Goal: Task Accomplishment & Management: Manage account settings

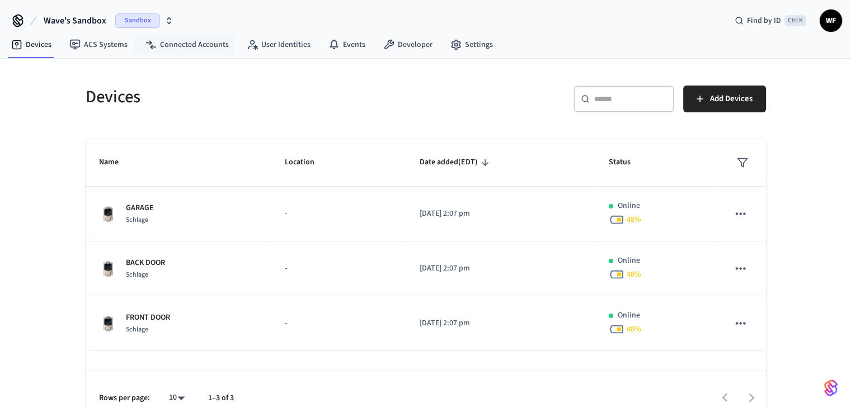
click at [136, 21] on span "Sandbox" at bounding box center [137, 20] width 45 height 15
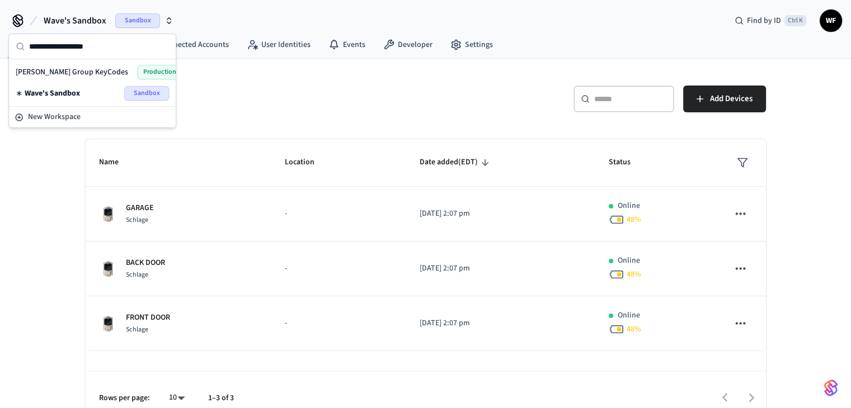
click at [105, 72] on div "[PERSON_NAME] Group KeyCodes Production" at bounding box center [92, 72] width 153 height 15
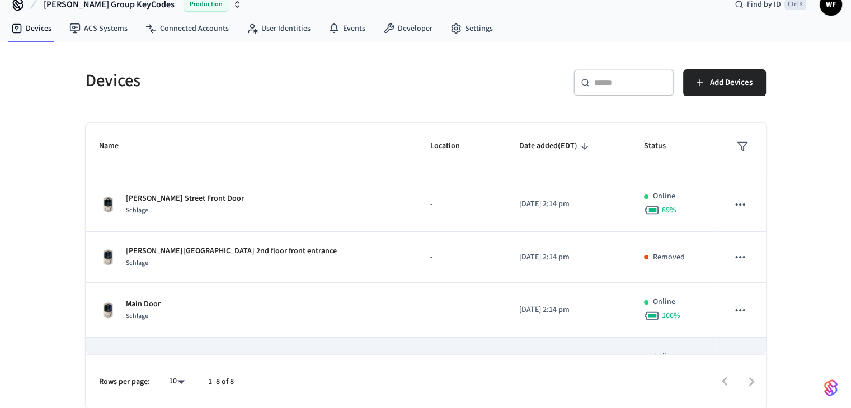
scroll to position [190, 0]
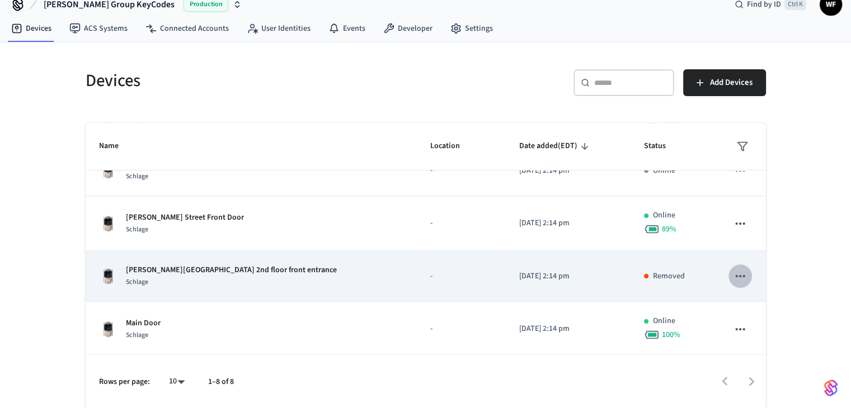
click at [733, 269] on icon "sticky table" at bounding box center [740, 276] width 15 height 15
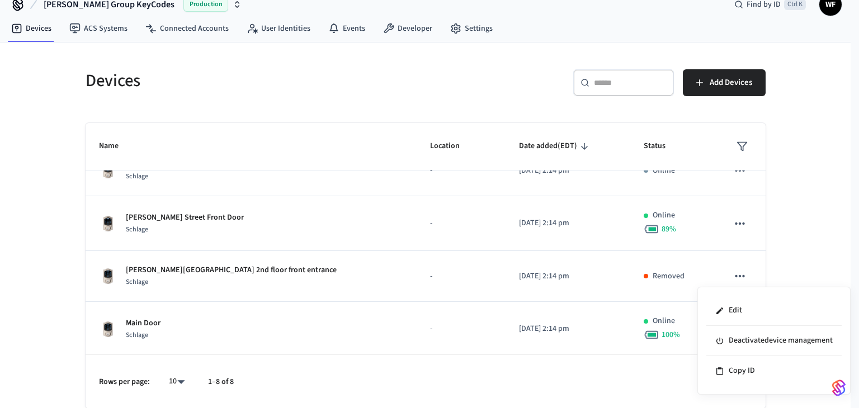
click at [806, 254] on div at bounding box center [429, 204] width 859 height 408
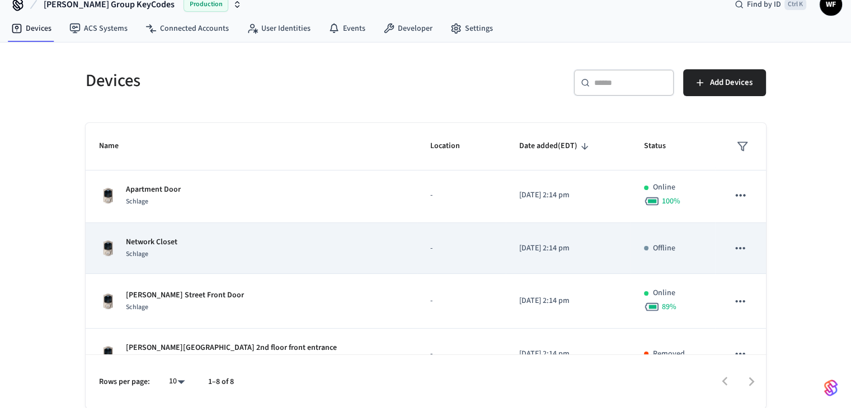
scroll to position [56, 0]
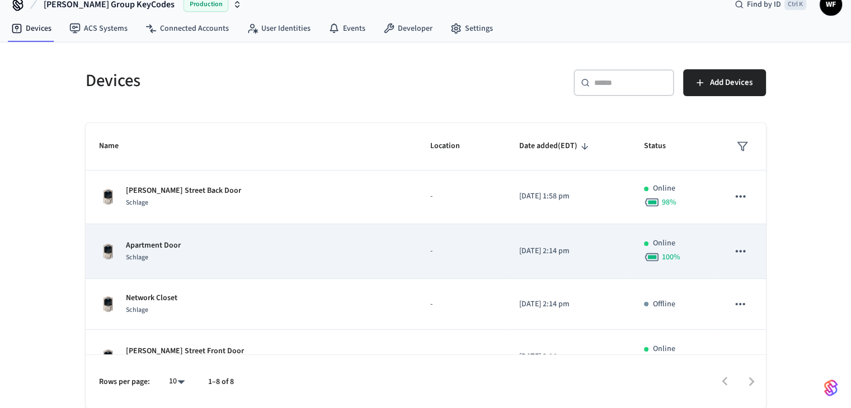
click at [736, 245] on icon "sticky table" at bounding box center [740, 251] width 15 height 15
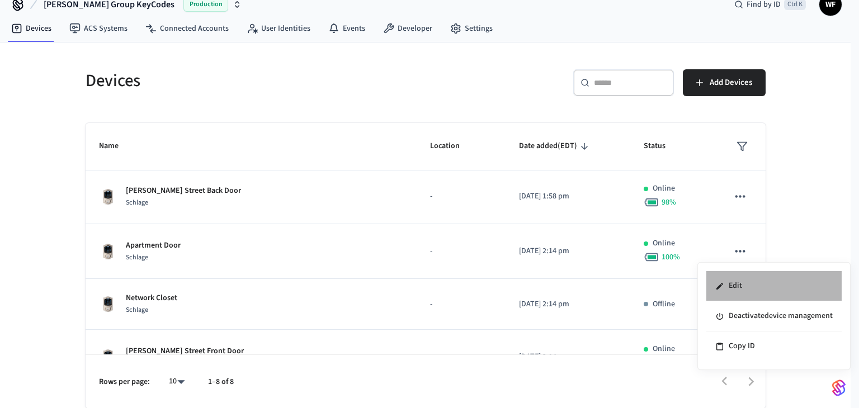
click at [750, 281] on li "Edit" at bounding box center [774, 286] width 135 height 30
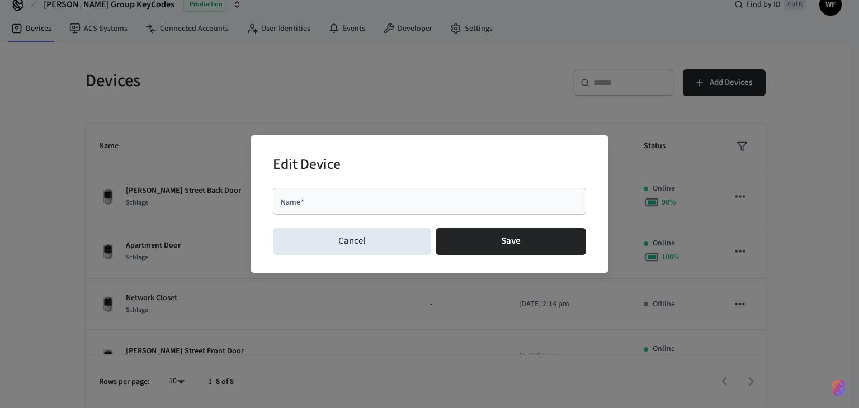
click at [337, 77] on div "Edit Device Name   * Name   * Cancel Save" at bounding box center [429, 204] width 859 height 408
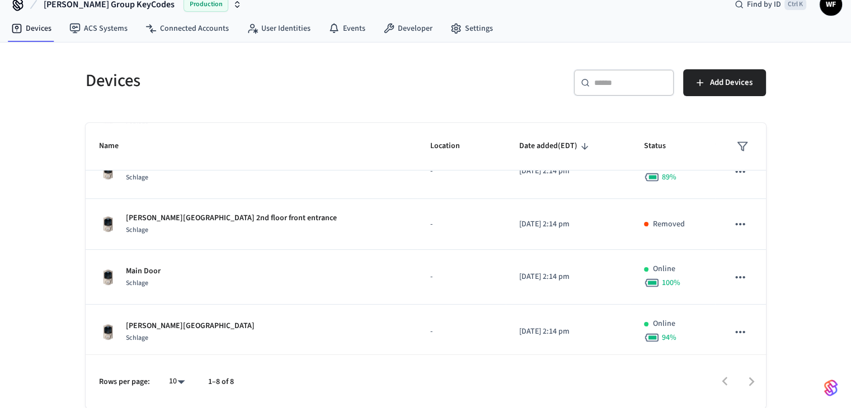
scroll to position [246, 0]
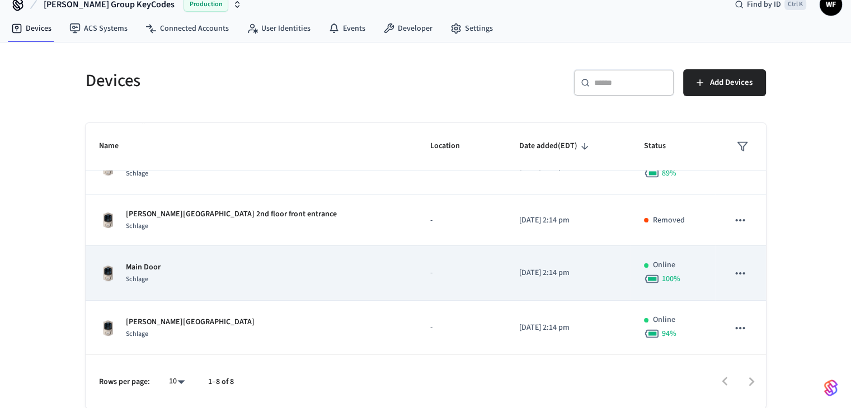
click at [733, 276] on icon "sticky table" at bounding box center [740, 273] width 15 height 15
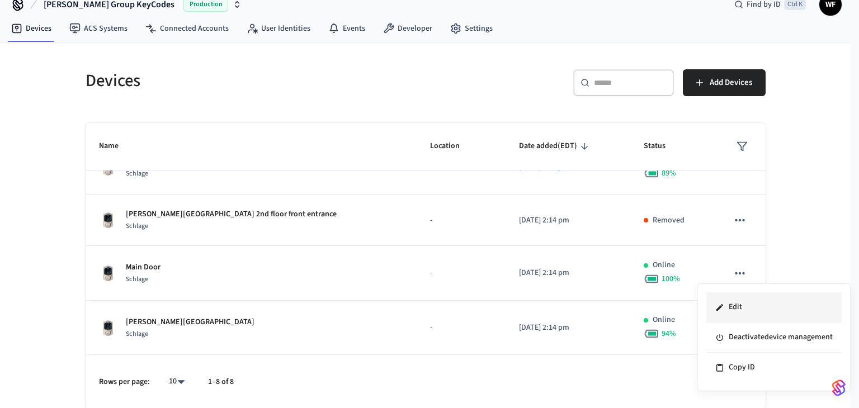
click at [737, 302] on li "Edit" at bounding box center [774, 308] width 135 height 30
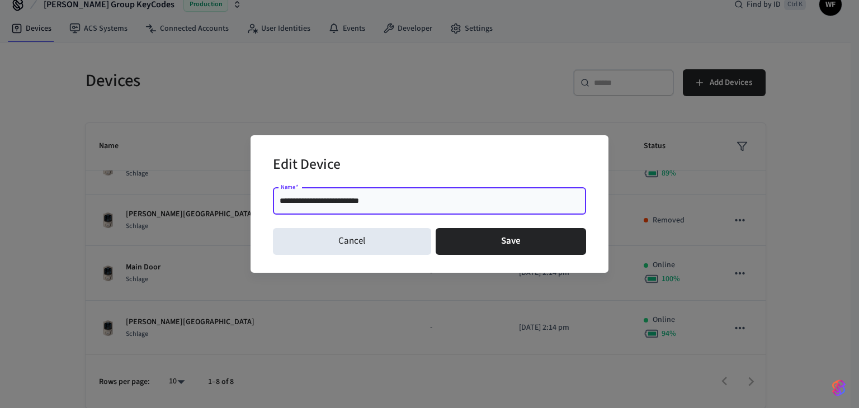
click at [353, 203] on input "**********" at bounding box center [430, 201] width 300 height 11
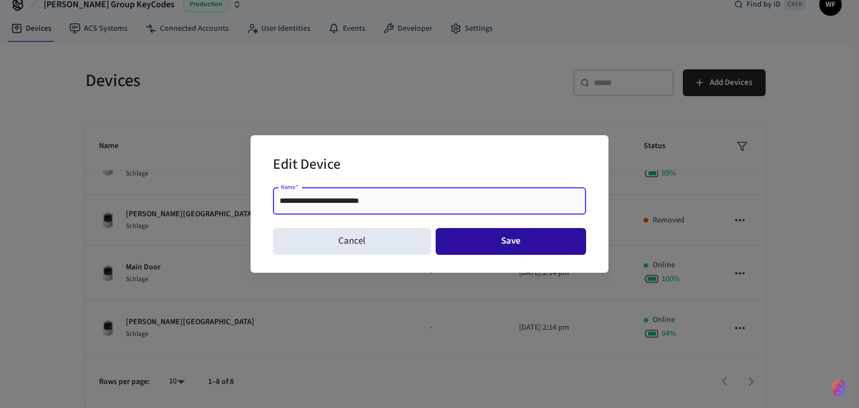
type input "**********"
click at [475, 238] on button "Save" at bounding box center [511, 241] width 151 height 27
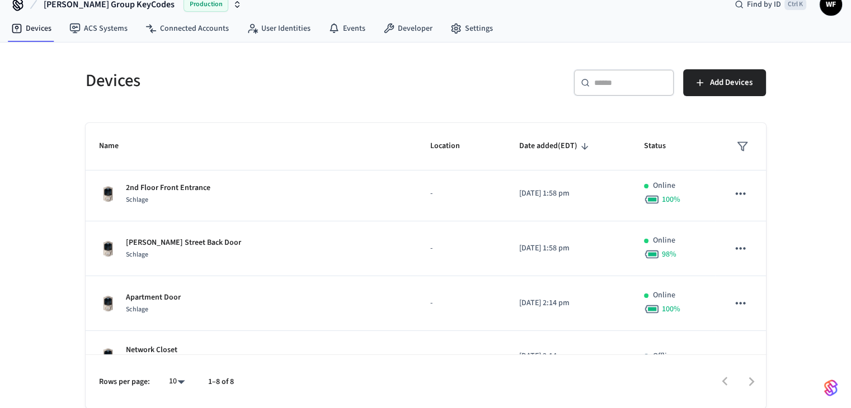
scroll to position [0, 0]
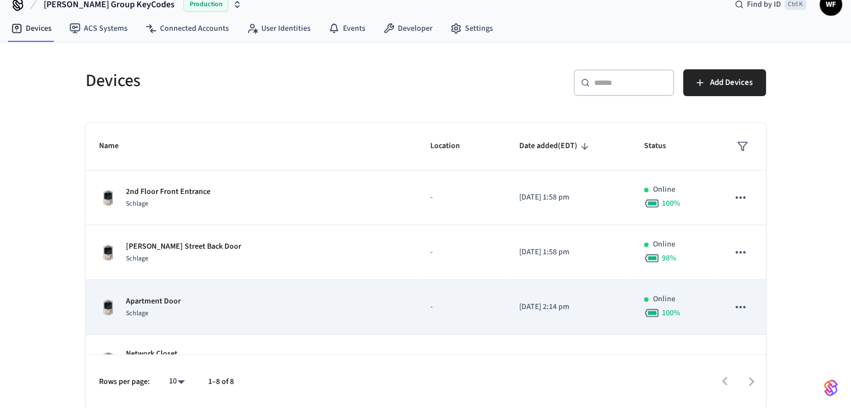
click at [736, 309] on icon "sticky table" at bounding box center [740, 307] width 15 height 15
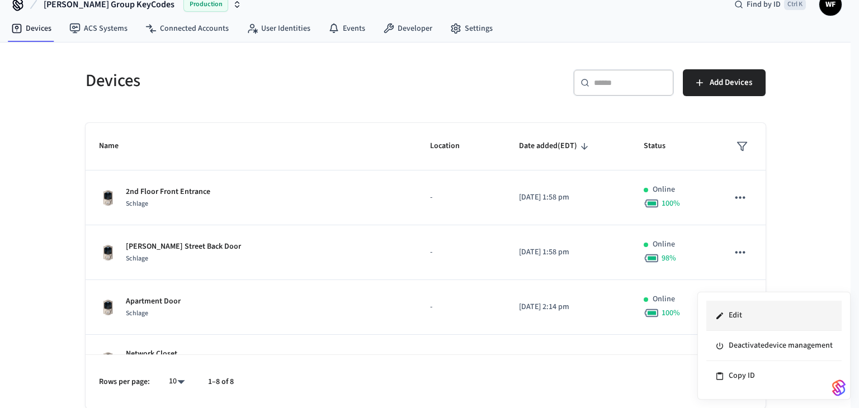
click at [750, 324] on li "Edit" at bounding box center [774, 316] width 135 height 30
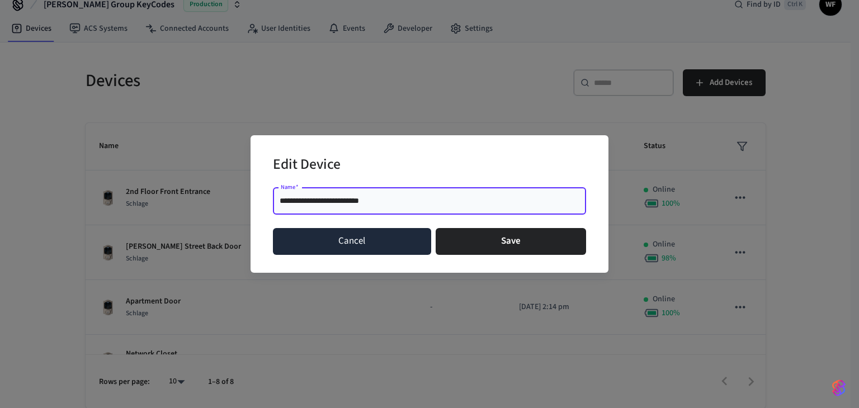
click at [371, 237] on button "Cancel" at bounding box center [352, 241] width 158 height 27
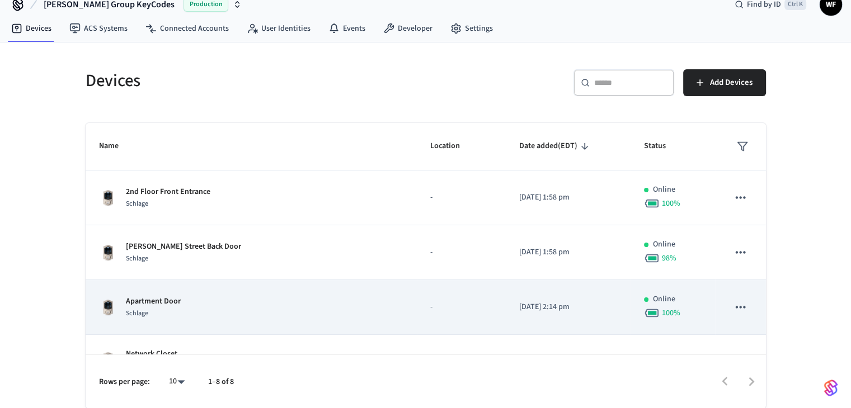
click at [179, 301] on p "Apartment Door" at bounding box center [153, 302] width 55 height 12
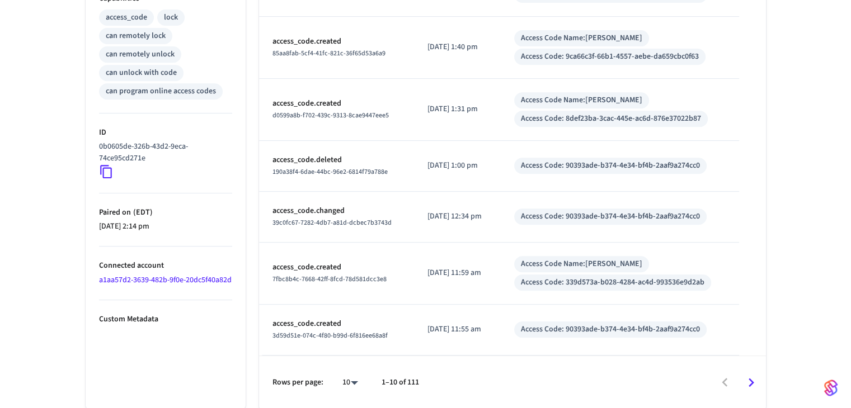
scroll to position [84, 0]
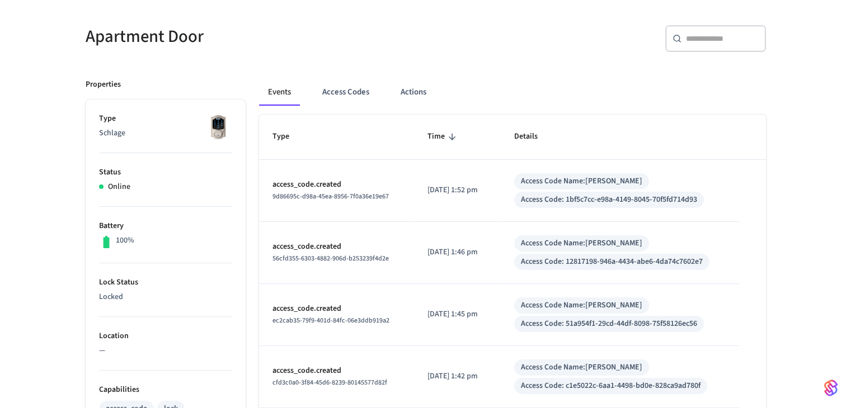
scroll to position [16, 0]
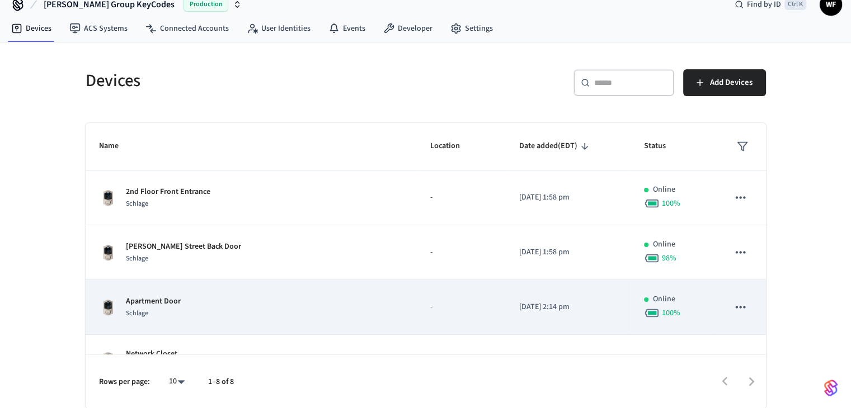
click at [733, 302] on icon "sticky table" at bounding box center [740, 307] width 15 height 15
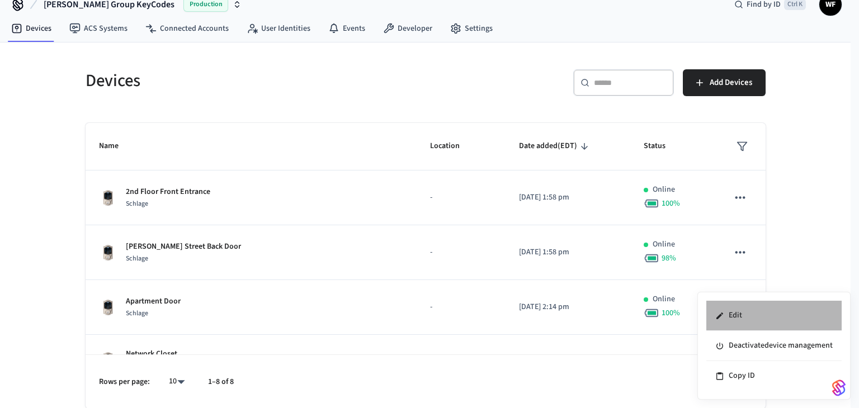
click at [744, 318] on li "Edit" at bounding box center [774, 316] width 135 height 30
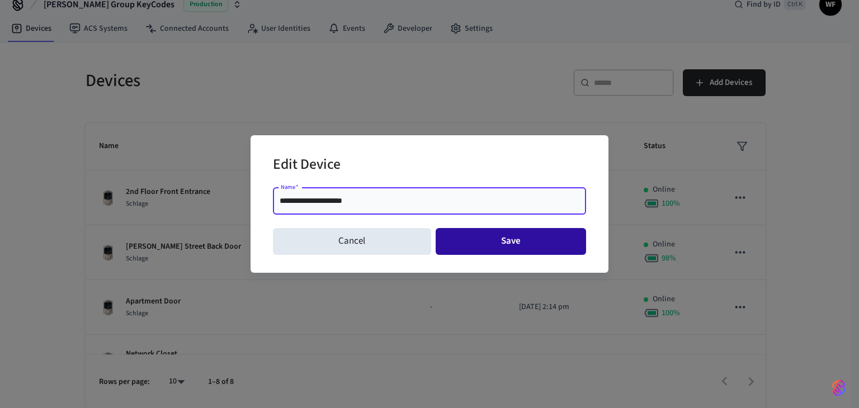
type input "**********"
click at [552, 243] on button "Save" at bounding box center [511, 241] width 151 height 27
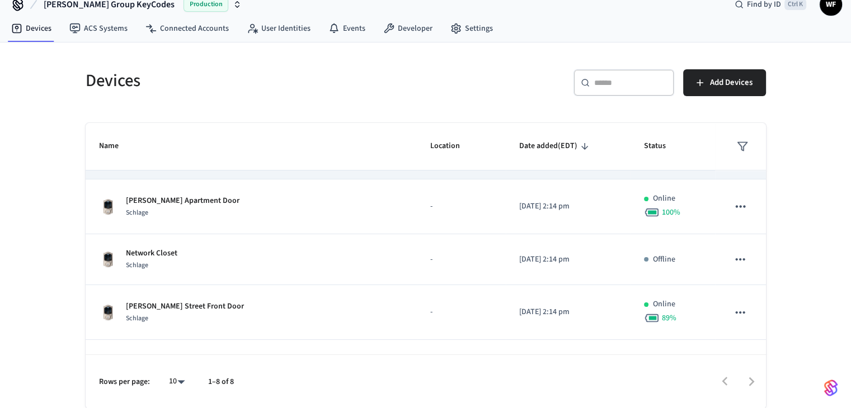
scroll to position [168, 0]
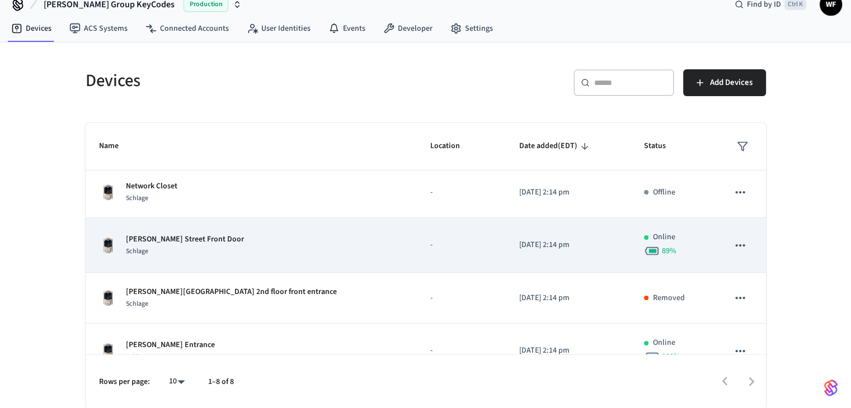
click at [240, 247] on div "[PERSON_NAME] Street Front Door Schlage" at bounding box center [251, 246] width 304 height 24
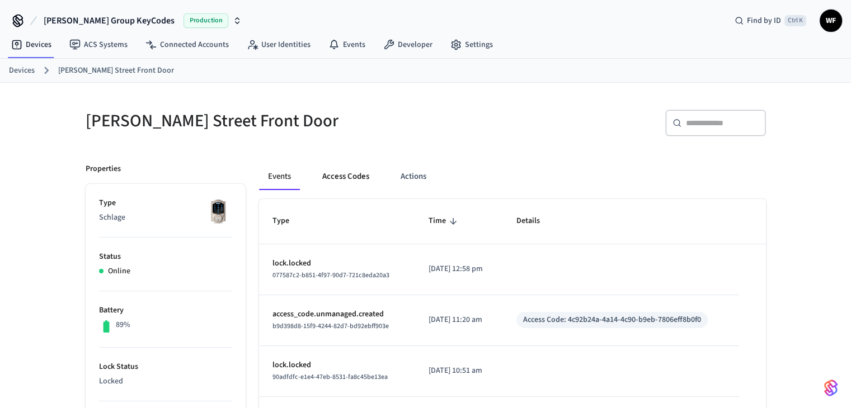
click at [361, 181] on button "Access Codes" at bounding box center [345, 176] width 65 height 27
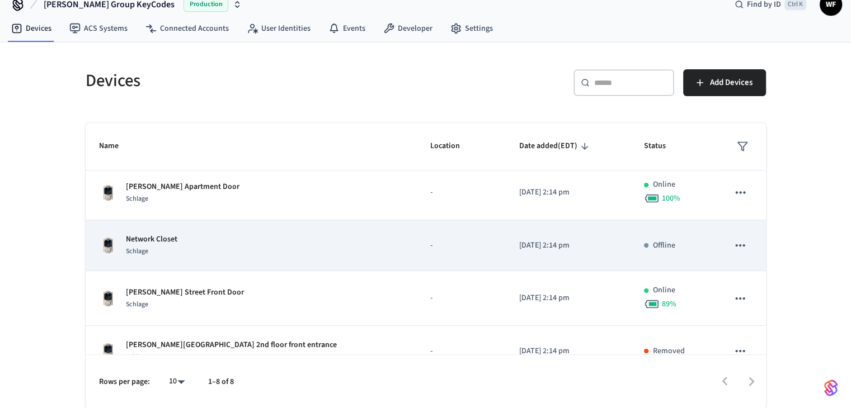
scroll to position [56, 0]
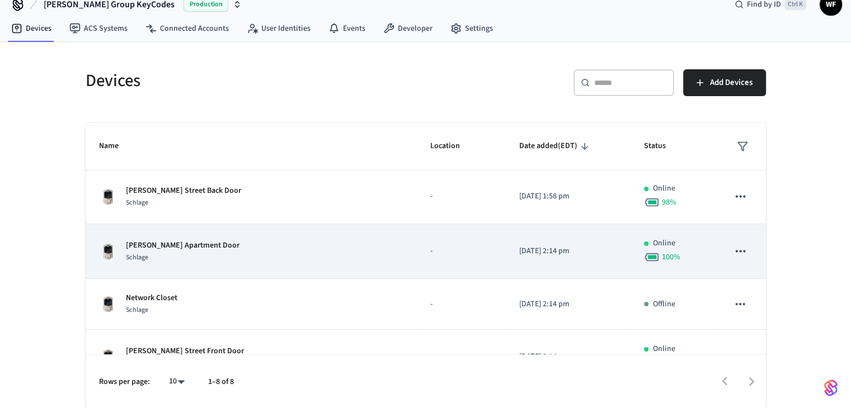
click at [255, 251] on div "[PERSON_NAME] Apartment Door Schlage" at bounding box center [251, 252] width 304 height 24
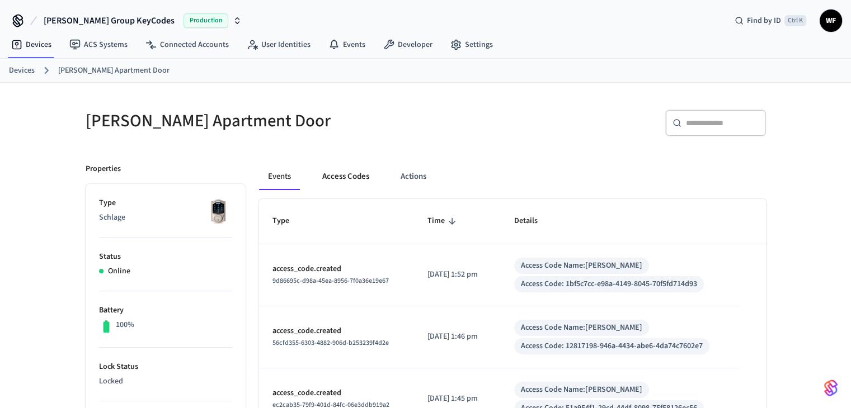
click at [355, 173] on button "Access Codes" at bounding box center [345, 176] width 65 height 27
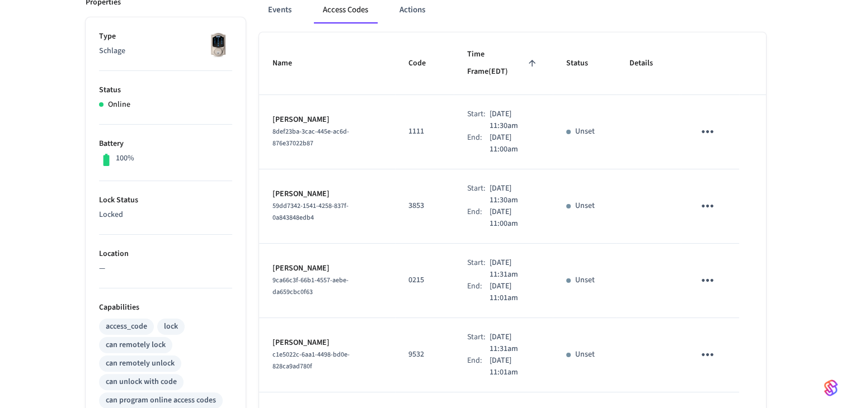
scroll to position [280, 0]
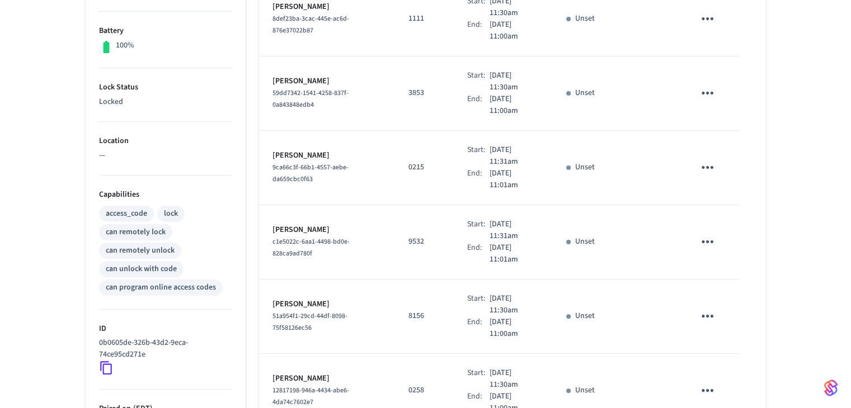
scroll to position [16, 0]
